Goal: Transaction & Acquisition: Purchase product/service

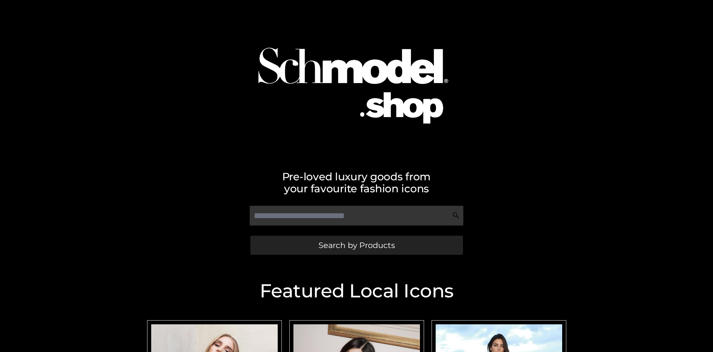
click at [357, 245] on span "Search by Products" at bounding box center [357, 246] width 76 height 8
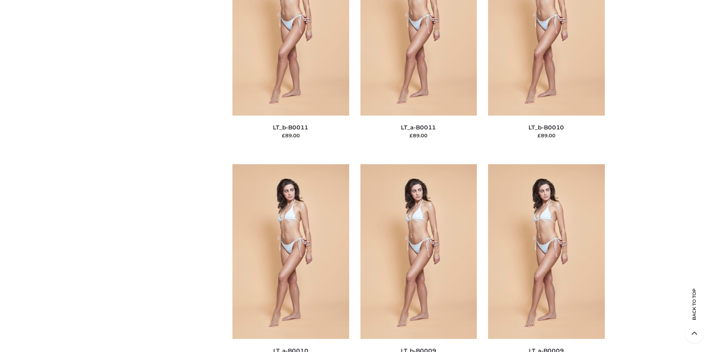
scroll to position [97, 0]
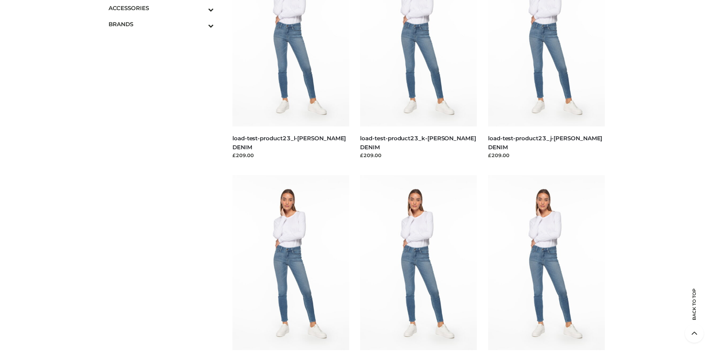
click at [201, 8] on icon "Toggle Submenu" at bounding box center [172, 9] width 84 height 9
click at [165, 40] on span "JEWELRY" at bounding box center [165, 40] width 98 height 9
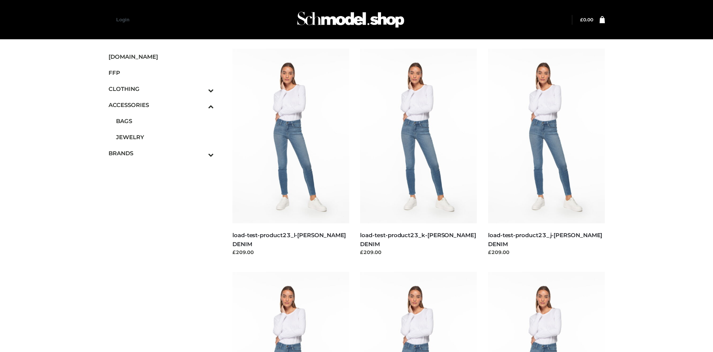
scroll to position [2380, 0]
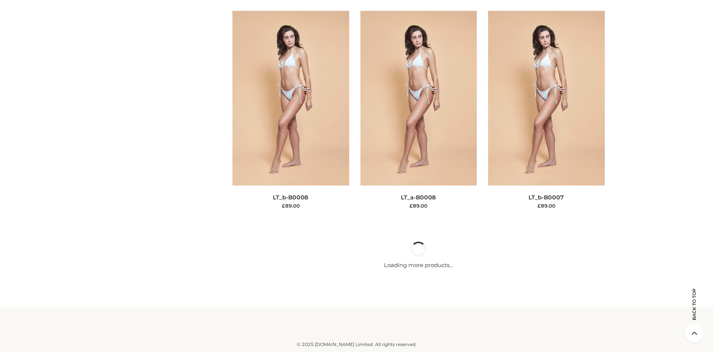
click at [291, 186] on img at bounding box center [291, 98] width 117 height 175
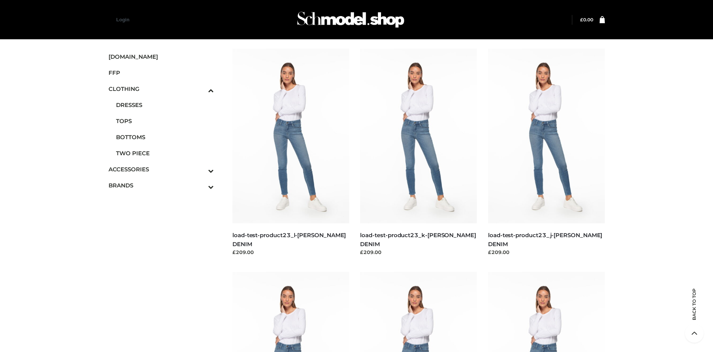
click at [165, 121] on span "TOPS" at bounding box center [165, 121] width 98 height 9
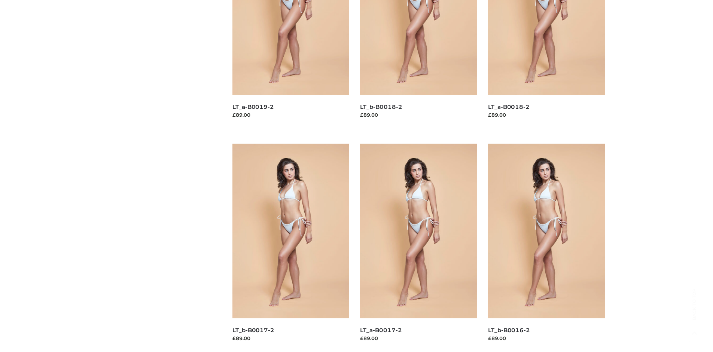
click at [546, 248] on img at bounding box center [546, 231] width 117 height 175
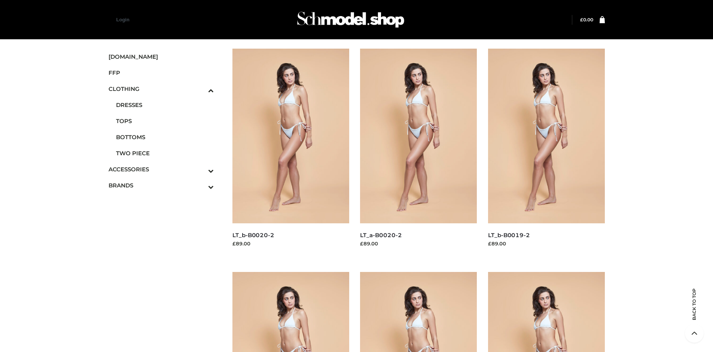
click at [291, 153] on img at bounding box center [291, 136] width 117 height 175
click at [161, 73] on span "FFP" at bounding box center [162, 73] width 106 height 9
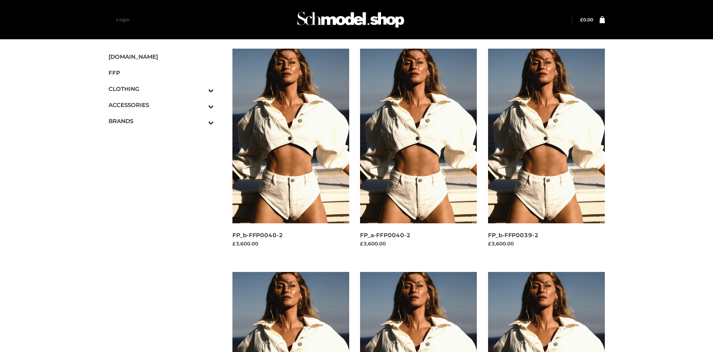
scroll to position [576, 0]
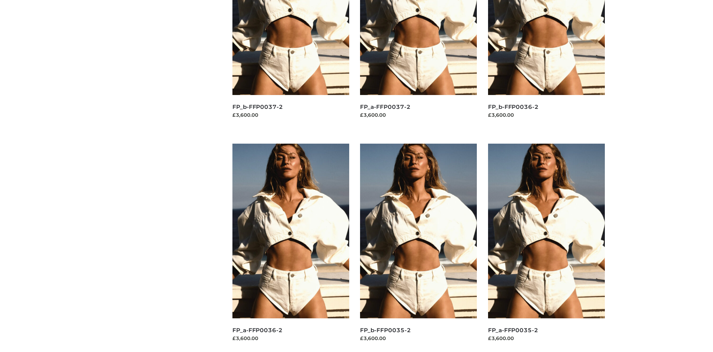
click at [419, 248] on img at bounding box center [418, 231] width 117 height 175
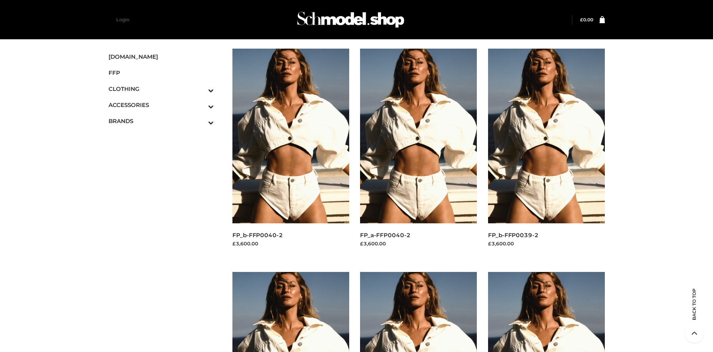
click at [291, 153] on img at bounding box center [291, 136] width 117 height 175
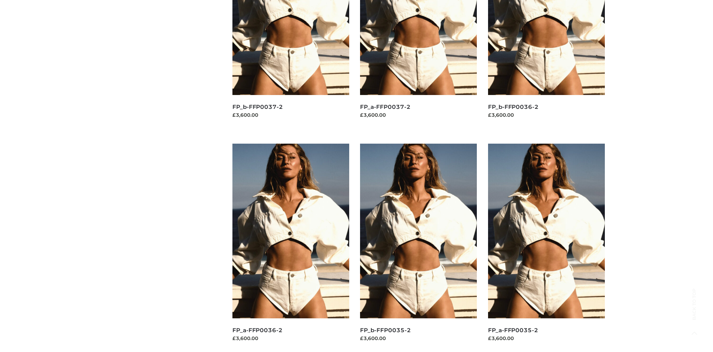
click at [546, 248] on img at bounding box center [546, 231] width 117 height 175
click at [419, 248] on img at bounding box center [418, 231] width 117 height 175
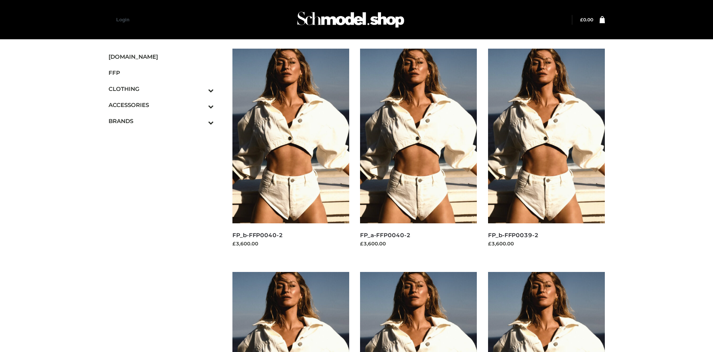
click at [0, 0] on span "OPP SWIMWEAR" at bounding box center [0, 0] width 0 height 0
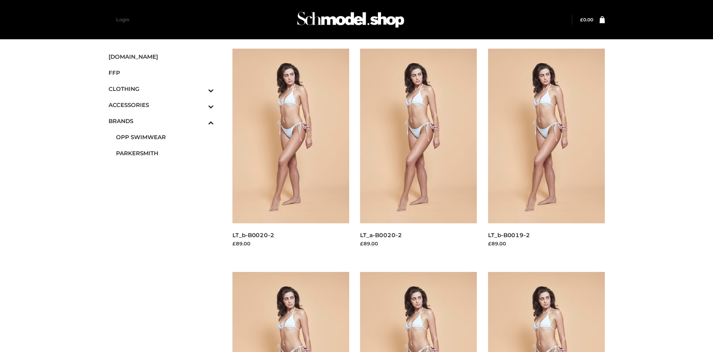
scroll to position [352, 0]
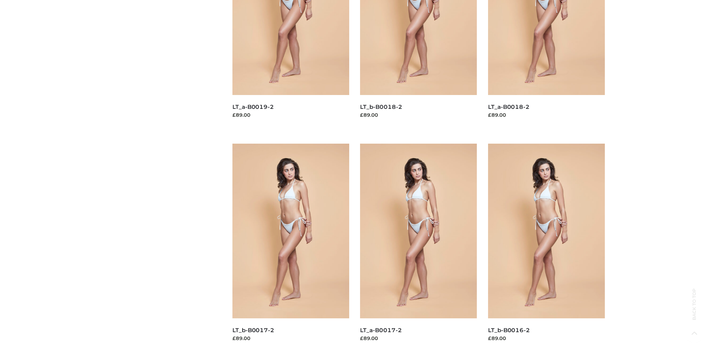
click at [546, 248] on img at bounding box center [546, 231] width 117 height 175
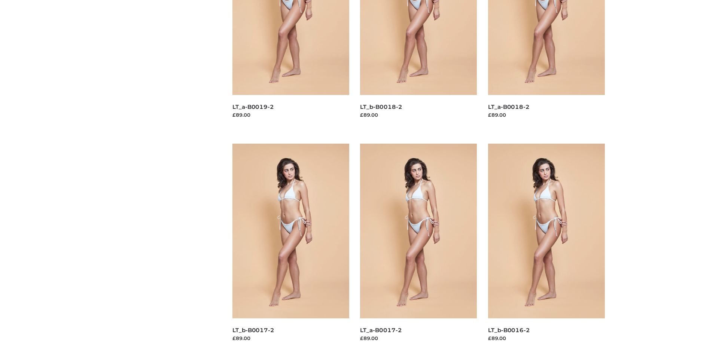
click at [291, 248] on img at bounding box center [291, 231] width 117 height 175
